Goal: Information Seeking & Learning: Learn about a topic

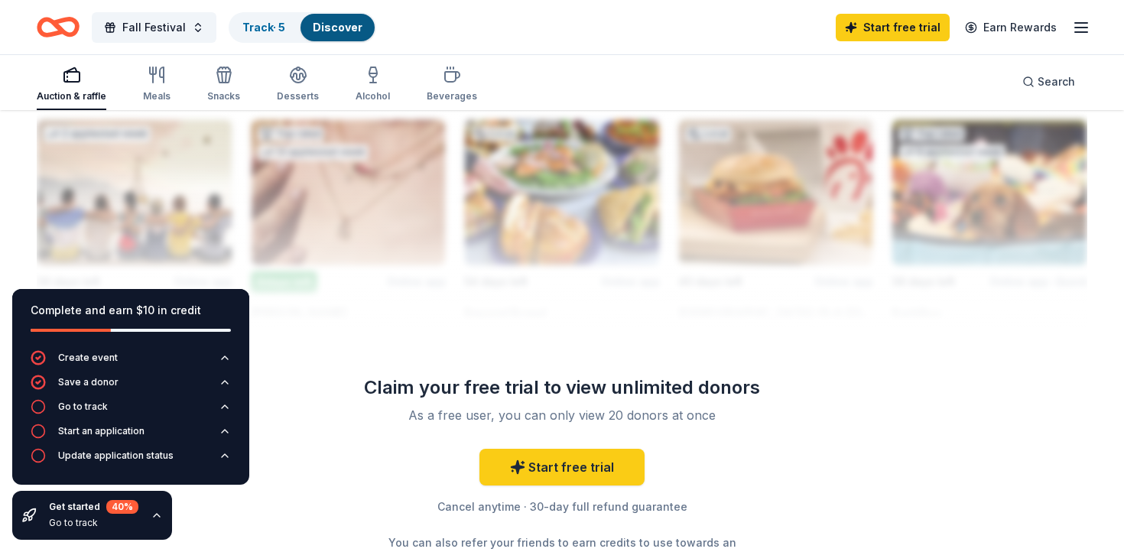
scroll to position [1523, 0]
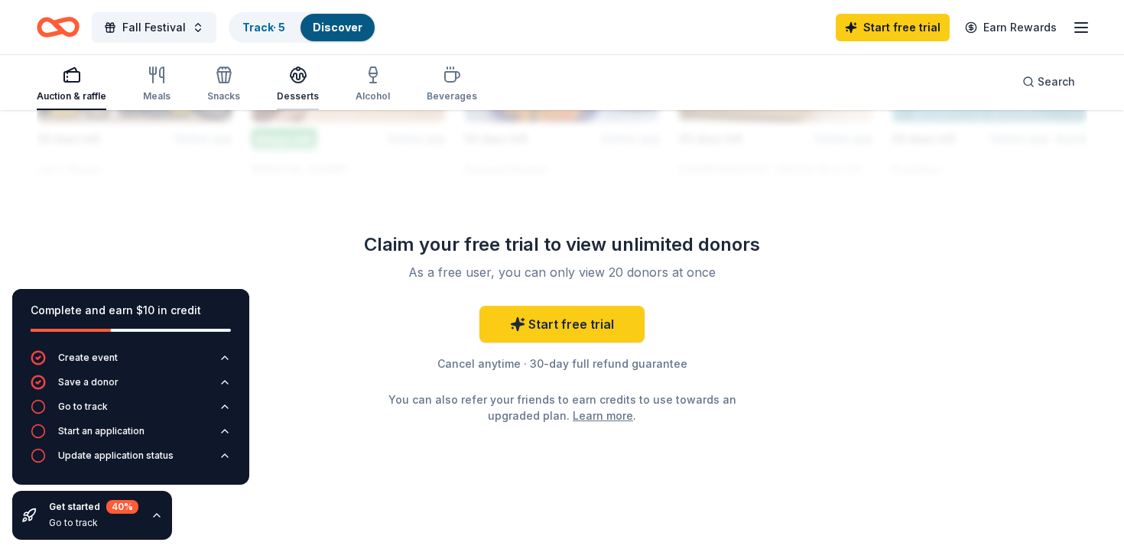
click at [297, 83] on icon "button" at bounding box center [298, 75] width 18 height 18
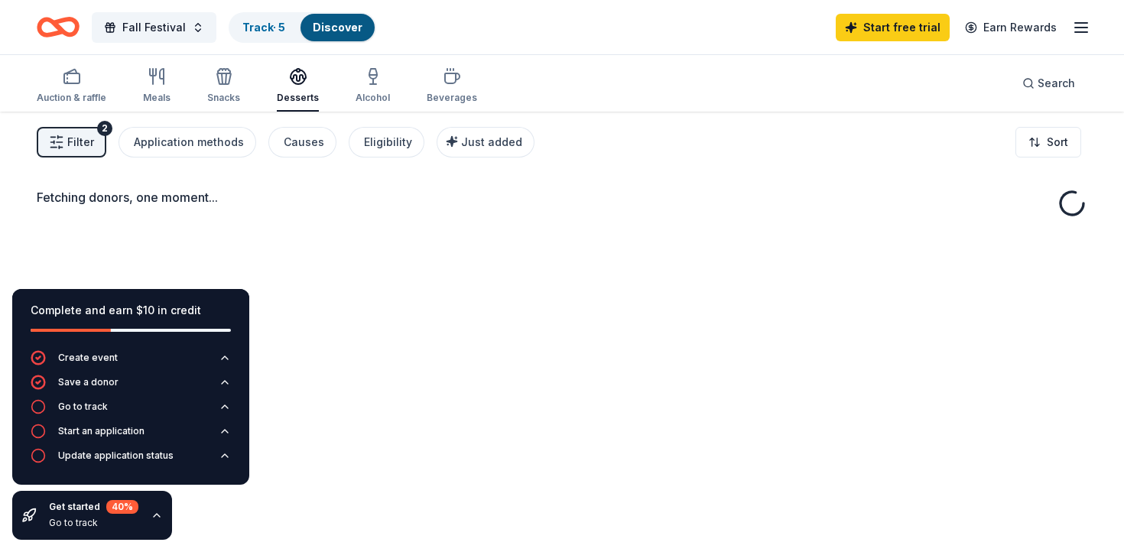
click at [240, 78] on div "Auction & raffle Meals Snacks Desserts Alcohol Beverages" at bounding box center [257, 86] width 440 height 50
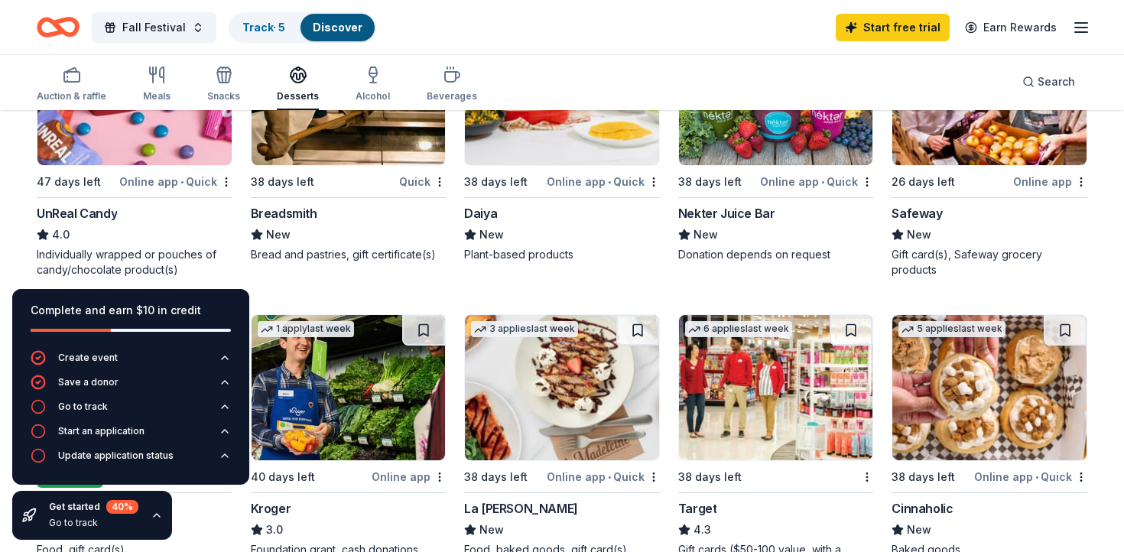
scroll to position [842, 0]
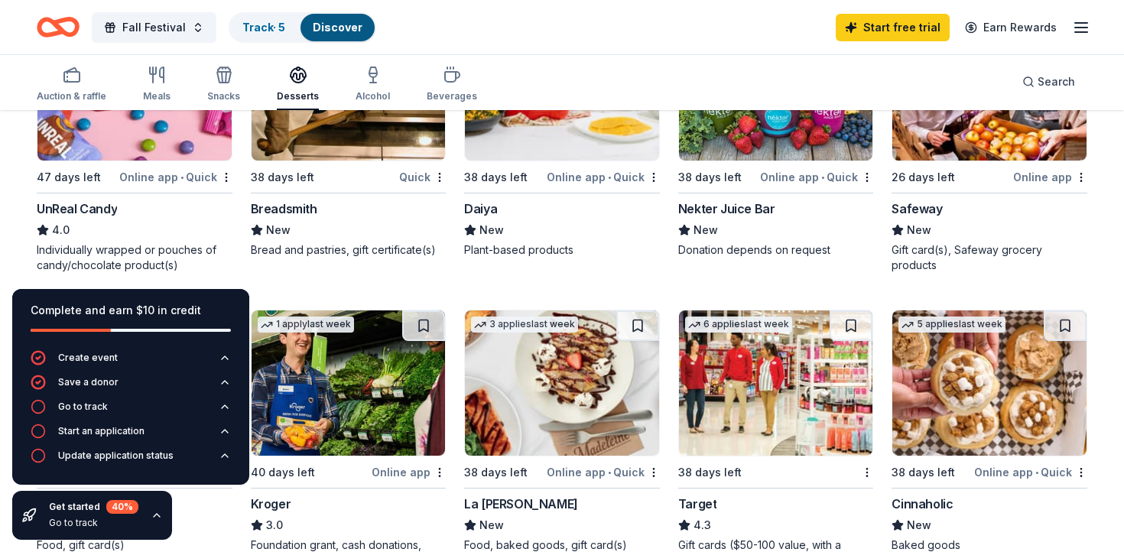
click at [749, 206] on div "Nekter Juice Bar" at bounding box center [726, 209] width 97 height 18
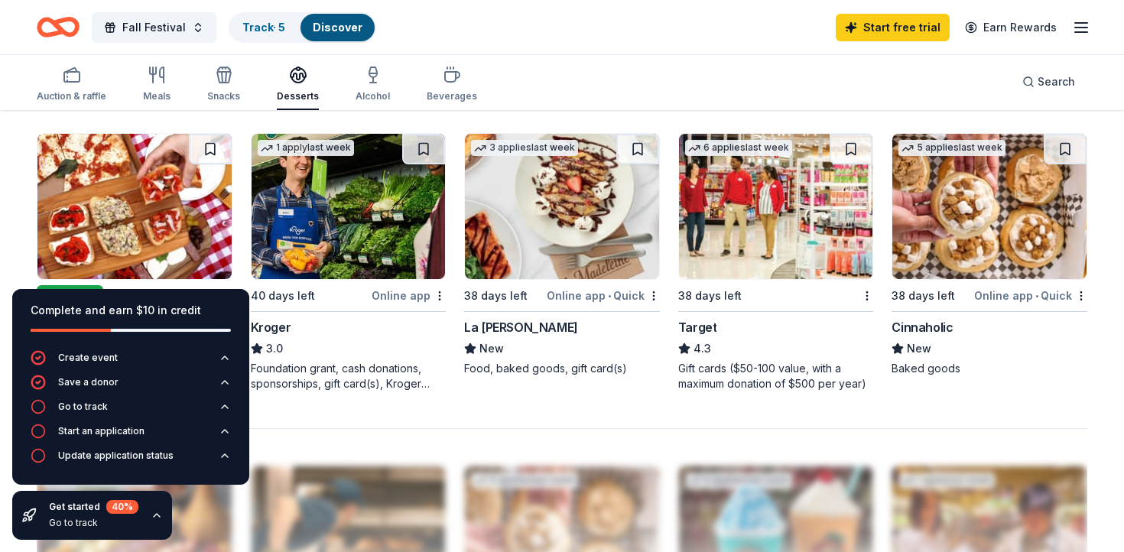
scroll to position [1010, 0]
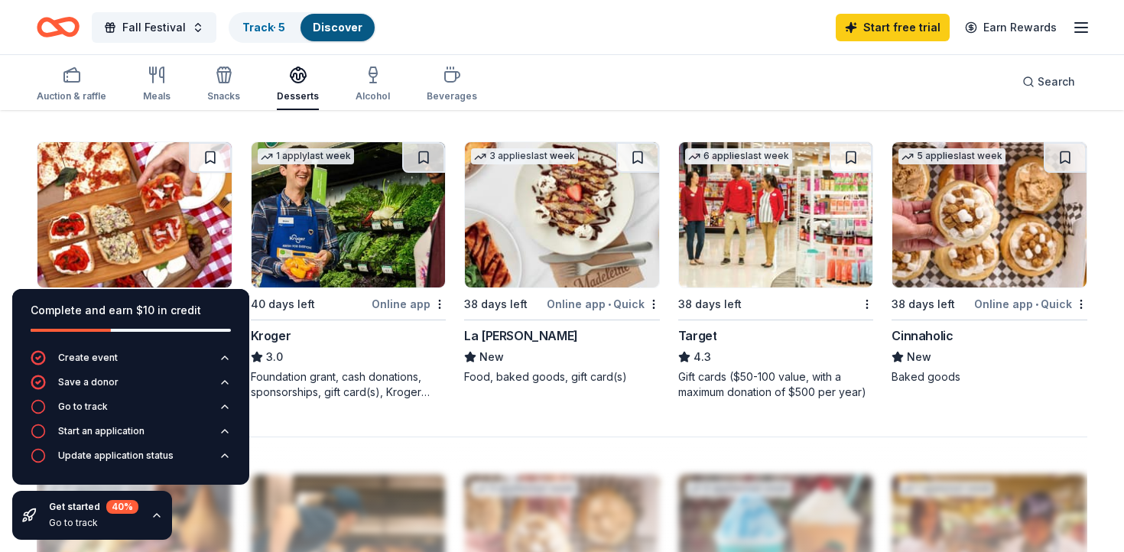
click at [757, 237] on img at bounding box center [776, 214] width 194 height 145
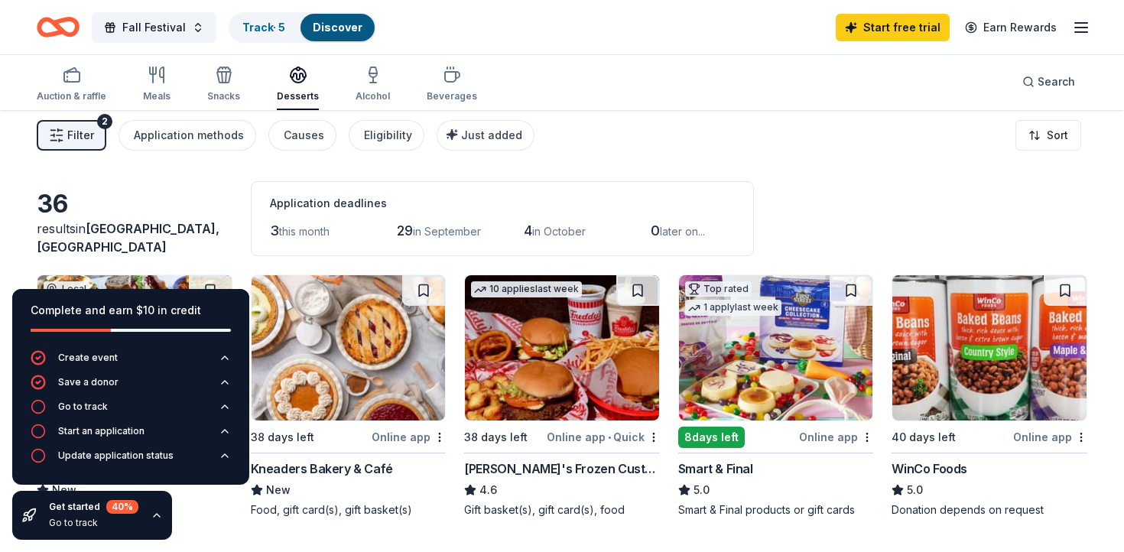
scroll to position [0, 0]
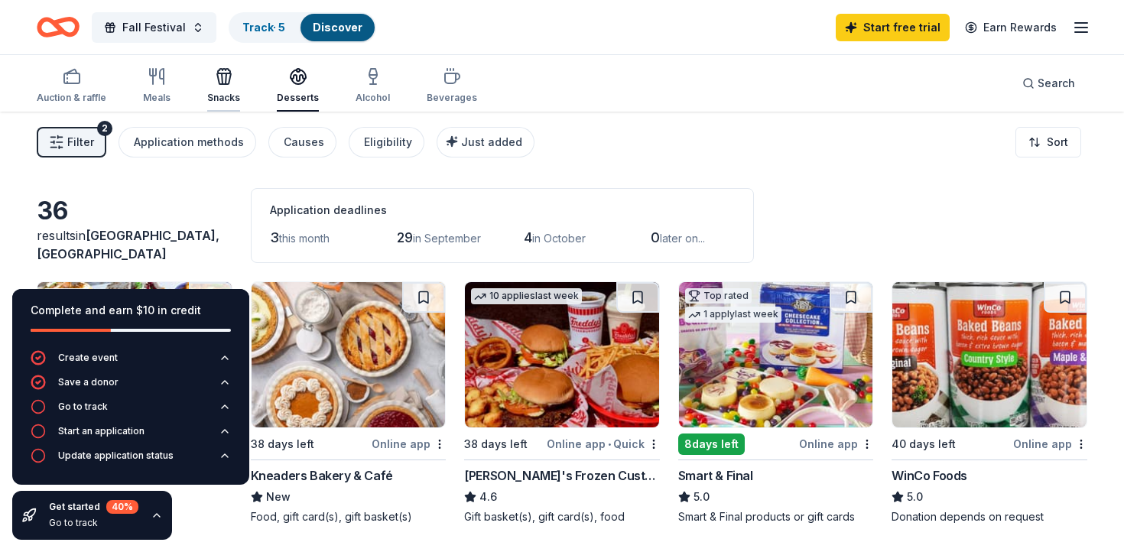
click at [237, 88] on div "Snacks" at bounding box center [223, 85] width 33 height 37
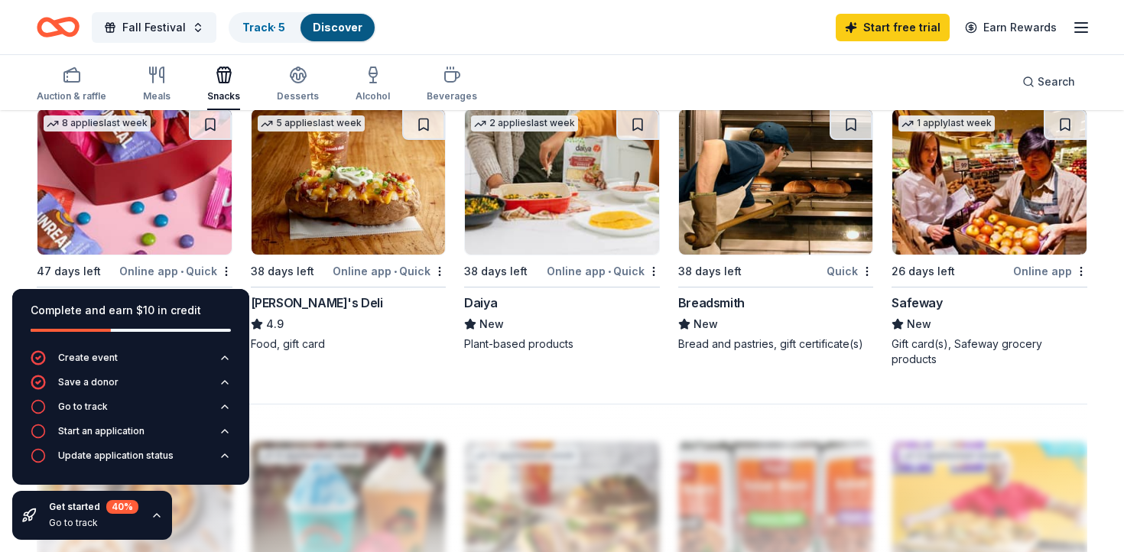
scroll to position [1159, 0]
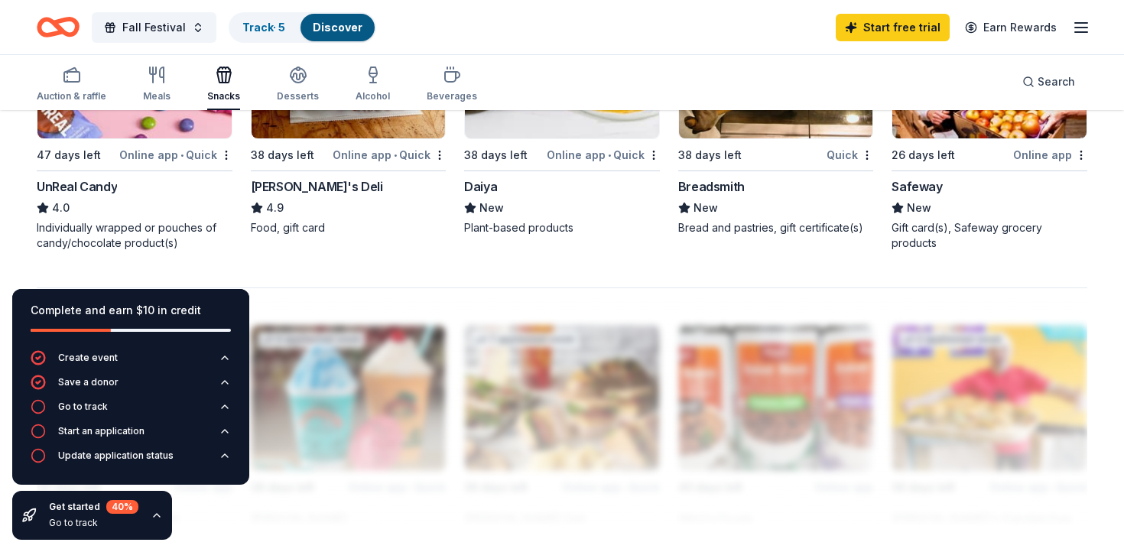
click at [112, 190] on div "UnReal Candy" at bounding box center [77, 186] width 80 height 18
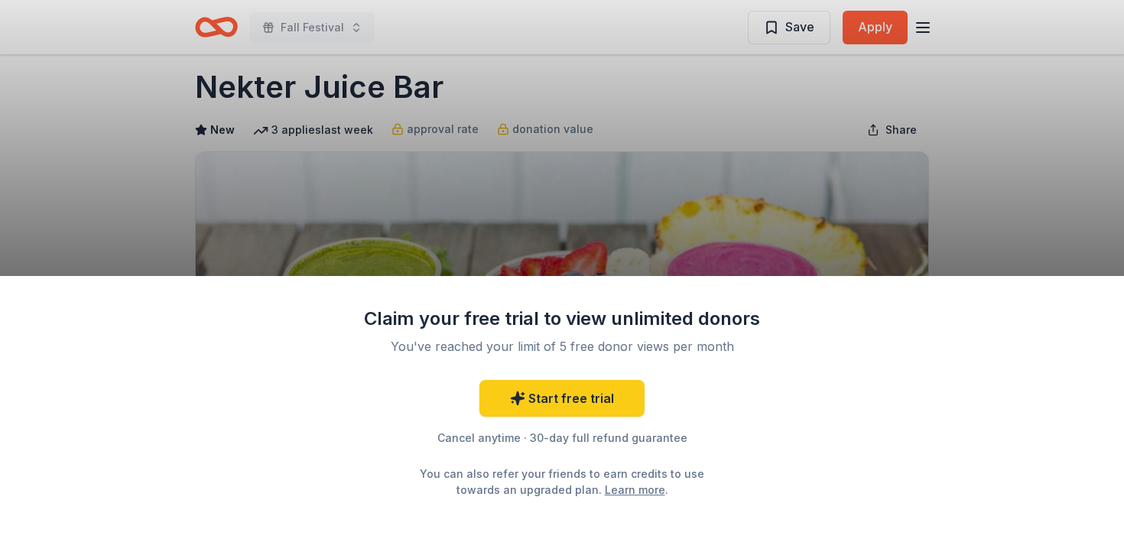
scroll to position [21, 0]
click at [667, 222] on div "Claim your free trial to view unlimited donors You've reached your limit of 5 f…" at bounding box center [562, 276] width 1124 height 552
